Goal: Communication & Community: Answer question/provide support

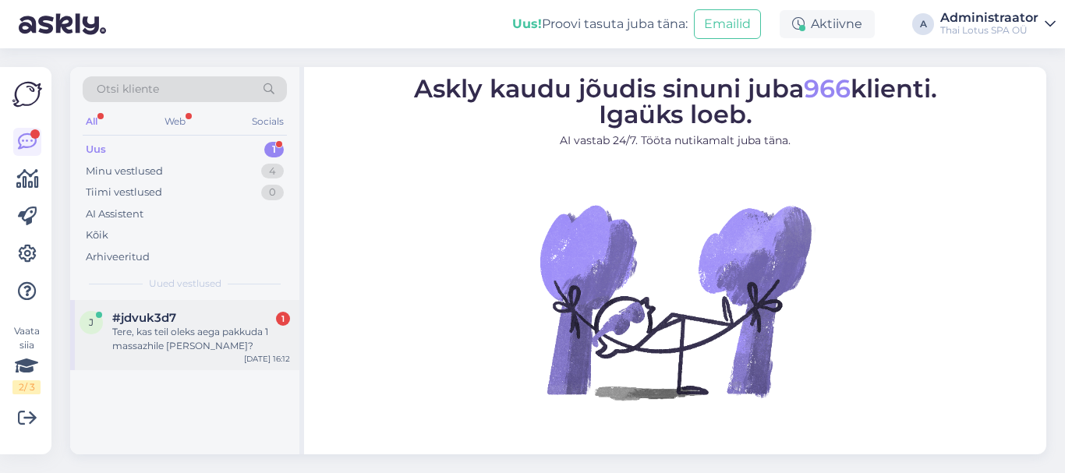
click at [252, 337] on div "Tere, kas teil oleks aega pakkuda 1 massazhile [PERSON_NAME]?" at bounding box center [201, 339] width 178 height 28
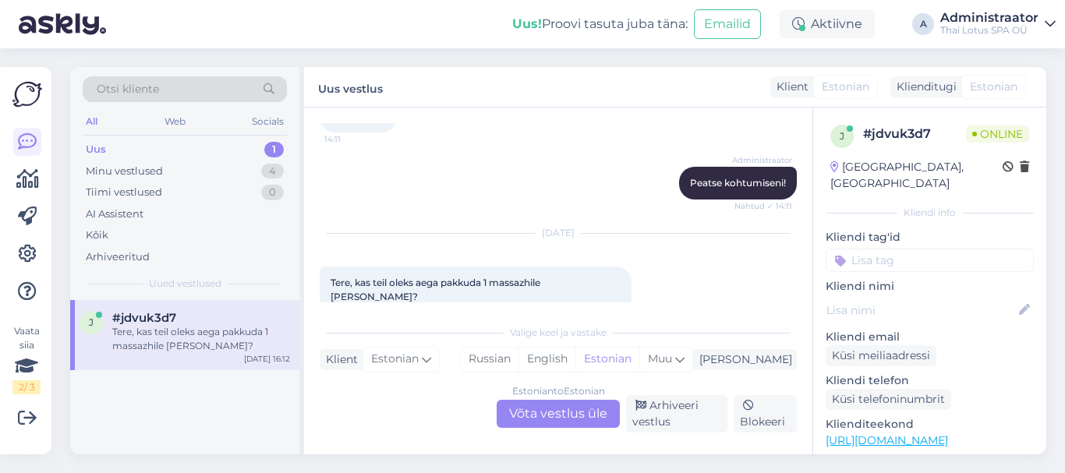
click at [516, 417] on div "Estonian to Estonian Võta vestlus üle" at bounding box center [557, 414] width 123 height 28
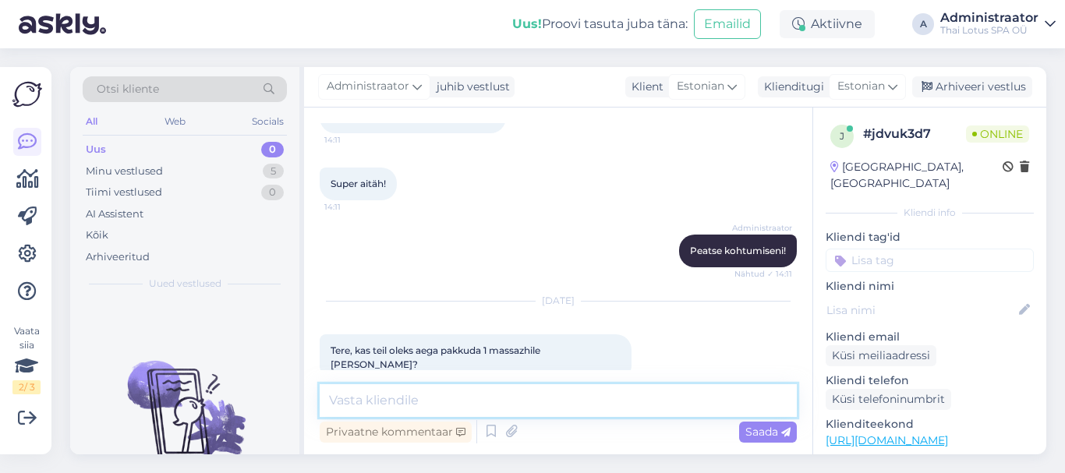
click at [480, 407] on textarea at bounding box center [558, 400] width 477 height 33
click at [448, 399] on textarea "[PERSON_NAME] 19:00 [PERSON_NAME]" at bounding box center [558, 400] width 477 height 33
type textarea "[PERSON_NAME] 19:00 [PERSON_NAME]"
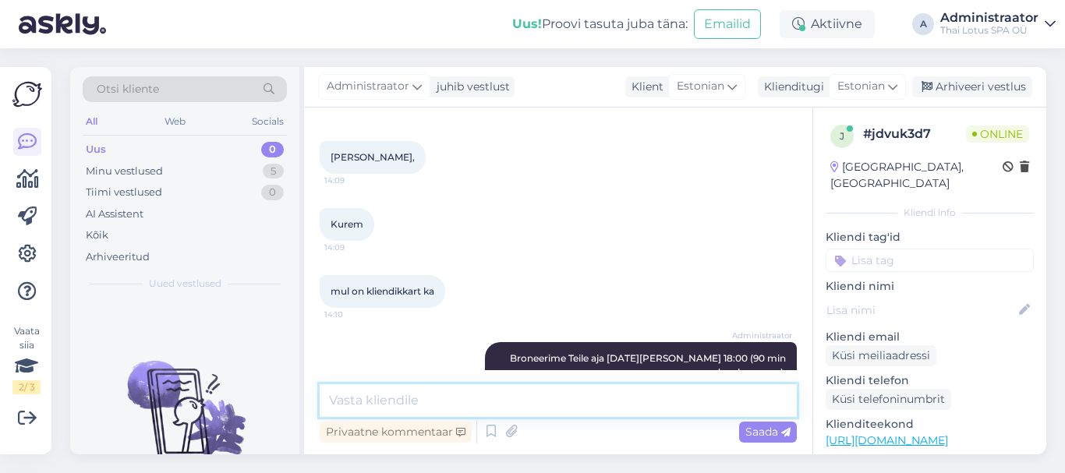
scroll to position [1520, 0]
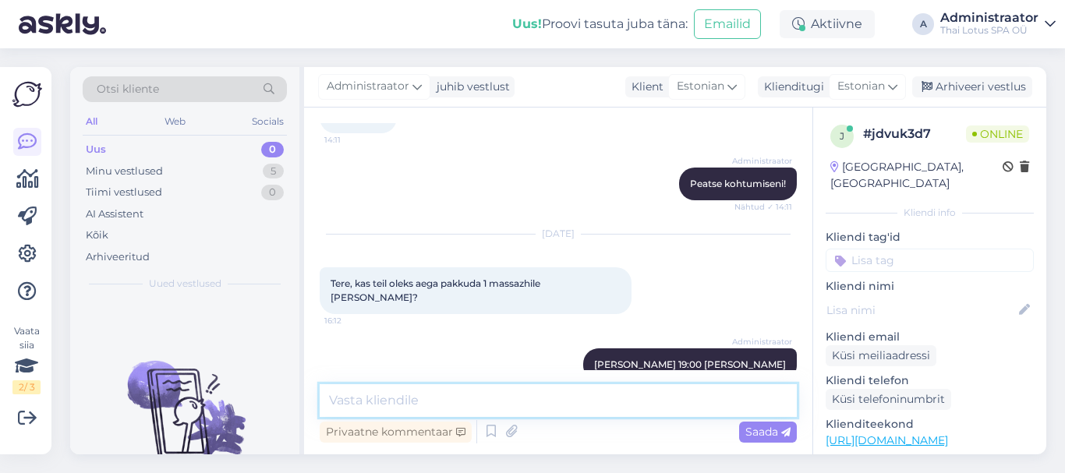
click at [532, 401] on textarea at bounding box center [558, 400] width 477 height 33
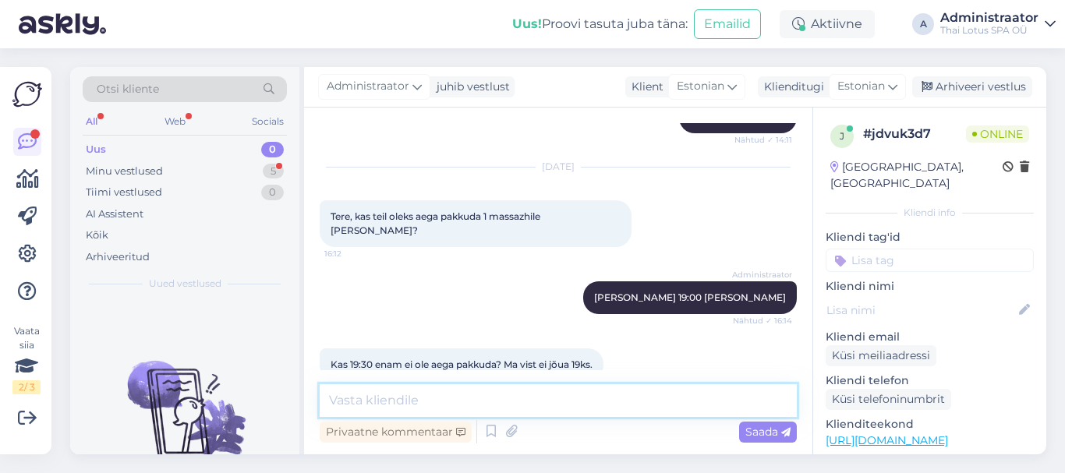
scroll to position [1604, 0]
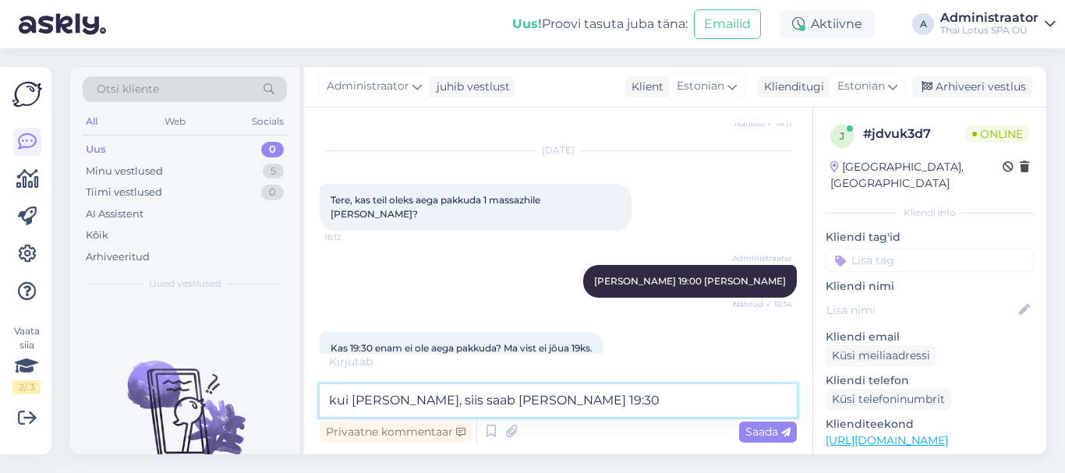
type textarea "kui [PERSON_NAME], siis saab [PERSON_NAME] 19:30"
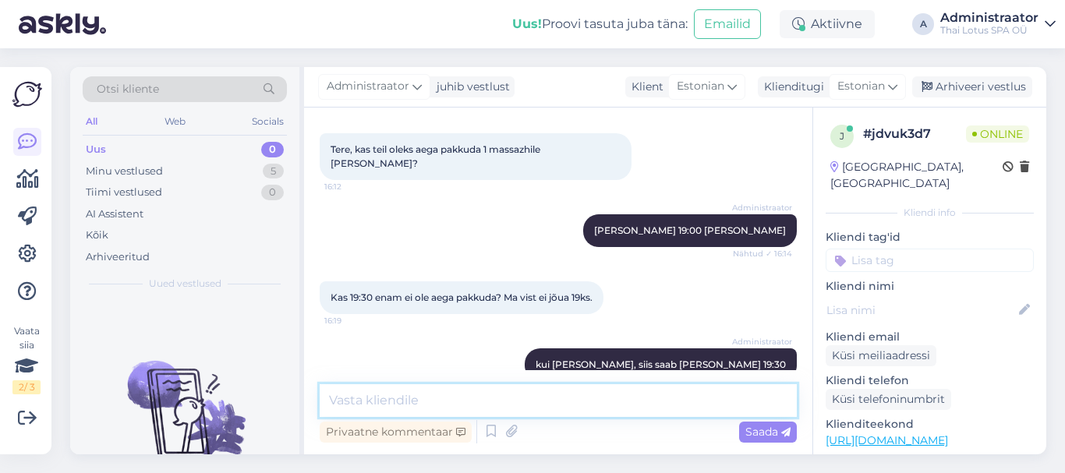
scroll to position [1736, 0]
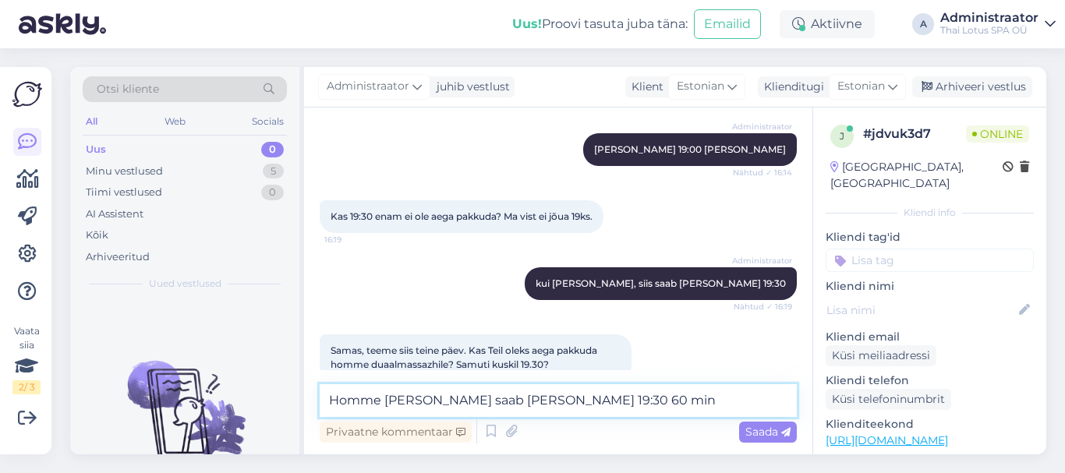
type textarea "Homme [PERSON_NAME] saab [PERSON_NAME] 19:30 60 min"
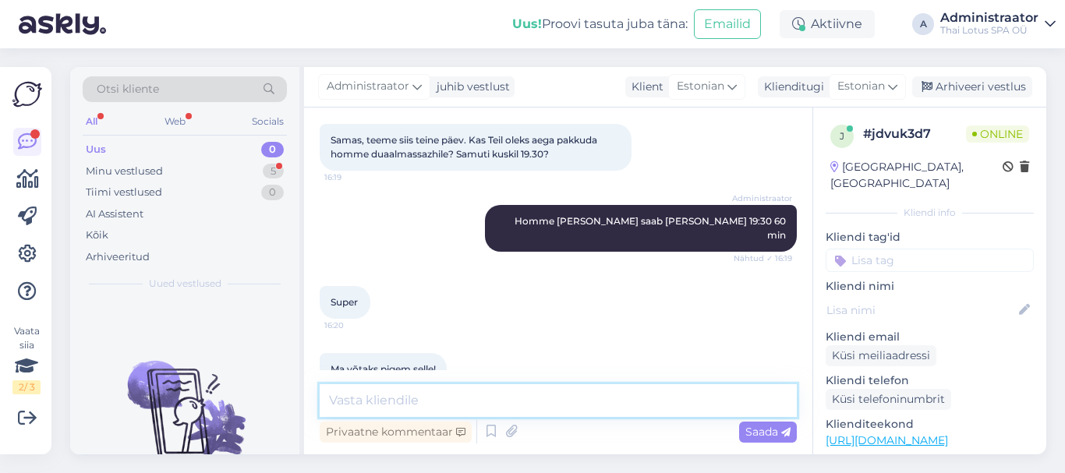
scroll to position [2004, 0]
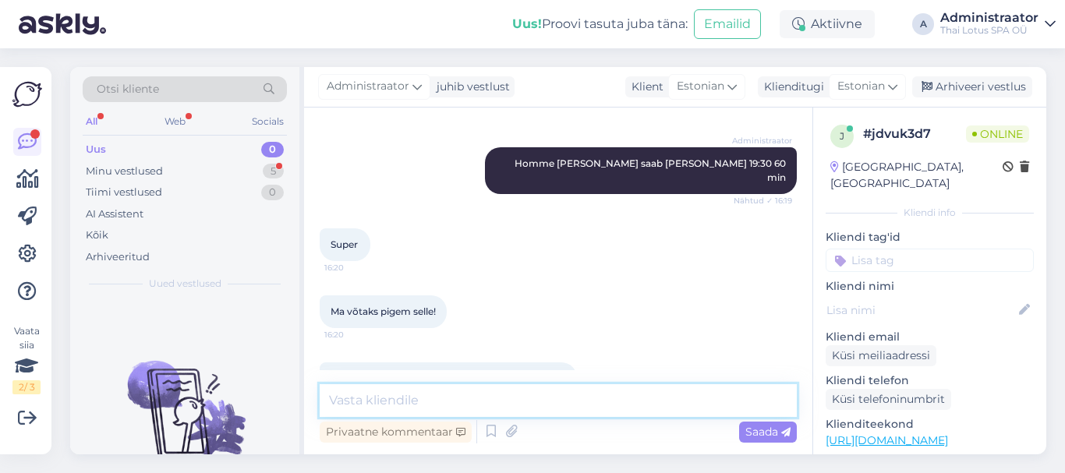
click at [393, 392] on textarea at bounding box center [558, 400] width 477 height 33
click at [391, 404] on textarea at bounding box center [558, 400] width 477 height 33
type textarea "Siis ootame Teid homme [PERSON_NAME] 19:30!"
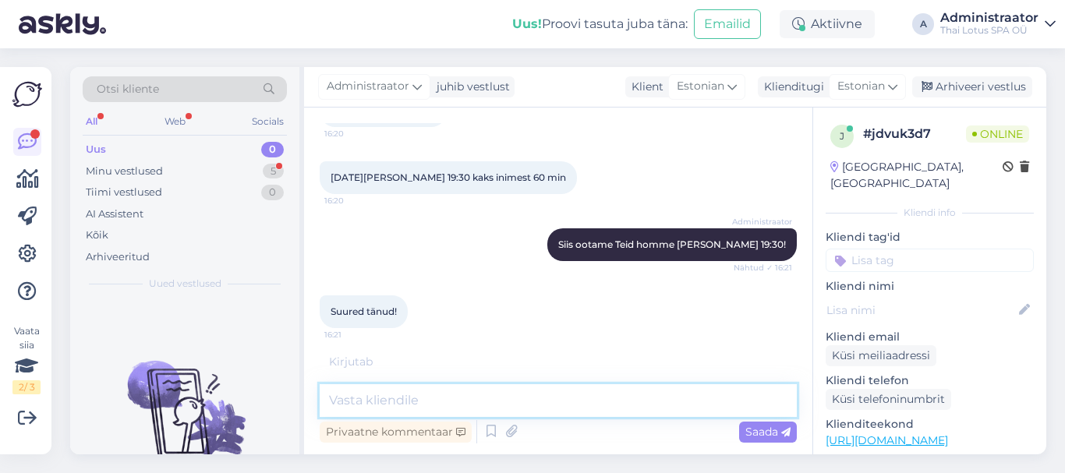
scroll to position [2272, 0]
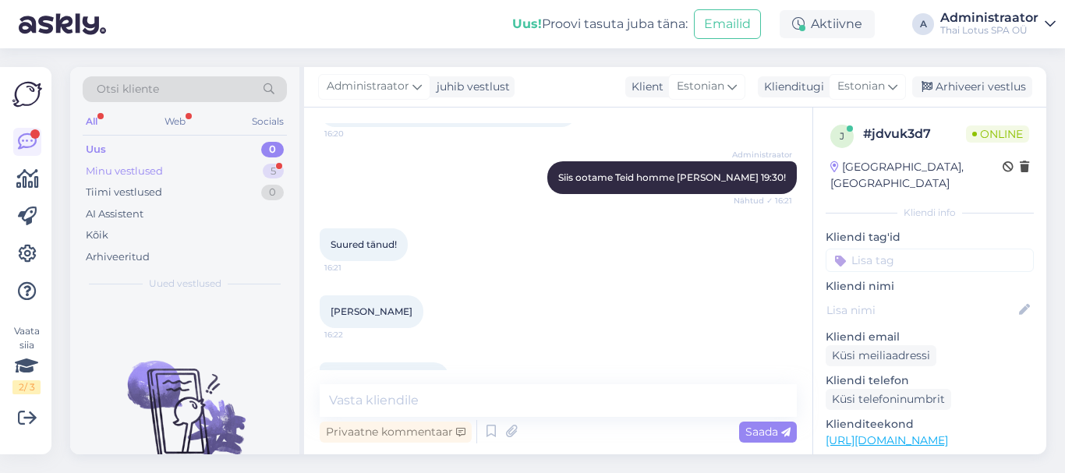
click at [103, 173] on div "Minu vestlused" at bounding box center [124, 172] width 77 height 16
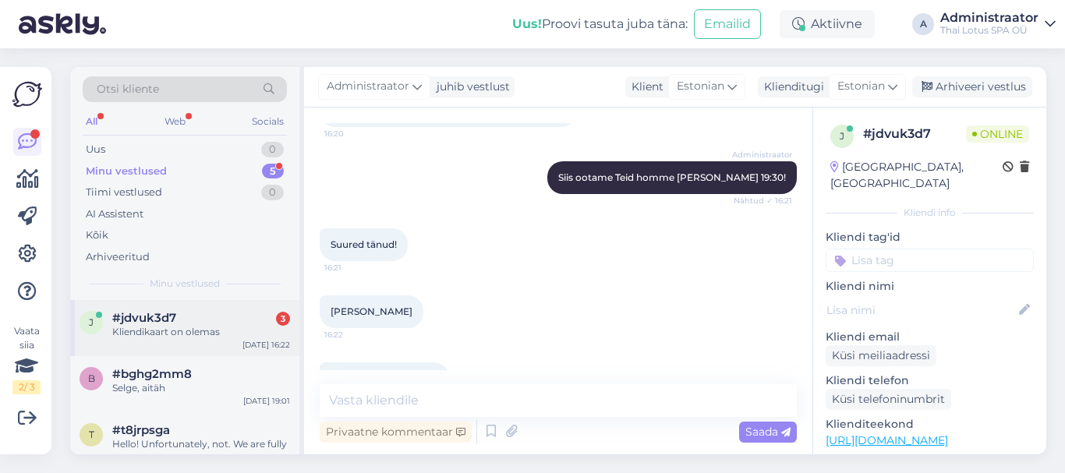
click at [186, 327] on div "Kliendikaart on olemas" at bounding box center [201, 332] width 178 height 14
click at [355, 392] on textarea at bounding box center [558, 400] width 477 height 33
type textarea "Ok. Head päeva"
